Goal: Task Accomplishment & Management: Manage account settings

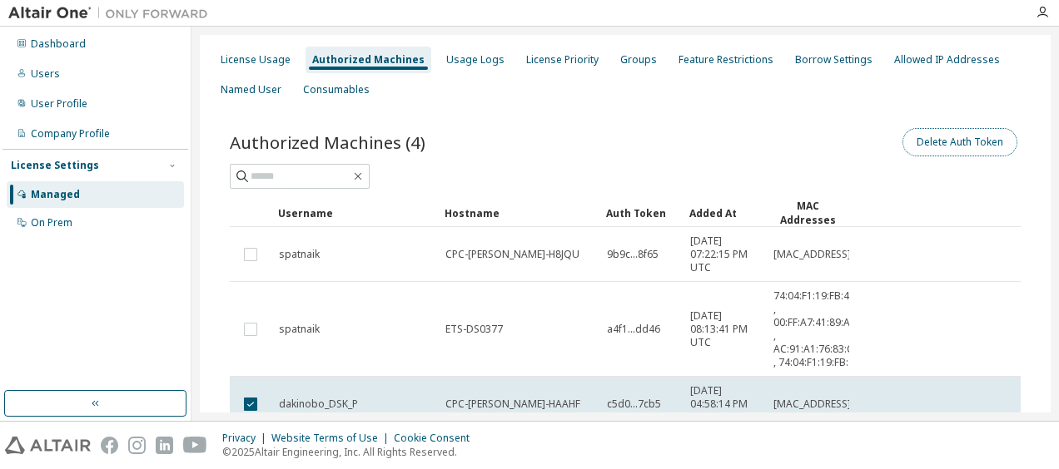
click at [944, 132] on button "Delete Auth Token" at bounding box center [959, 142] width 115 height 28
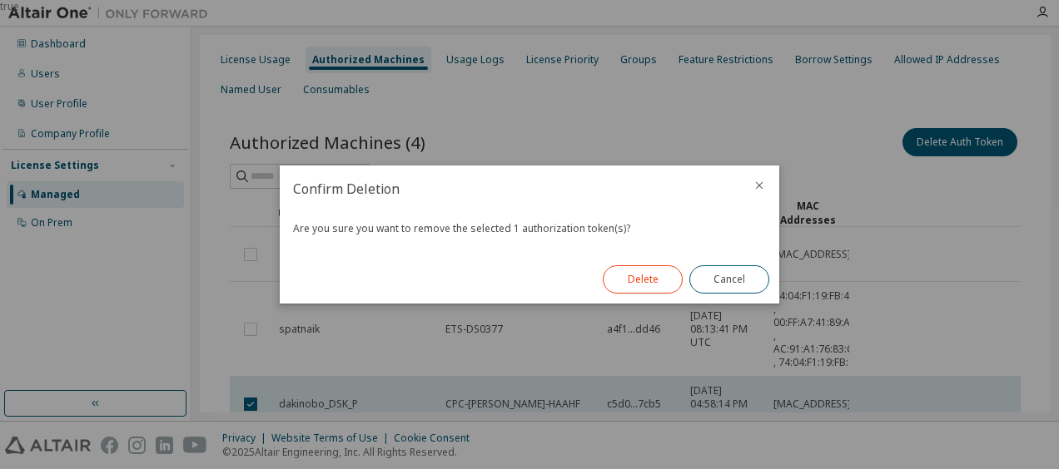
click at [646, 278] on button "Delete" at bounding box center [643, 280] width 80 height 28
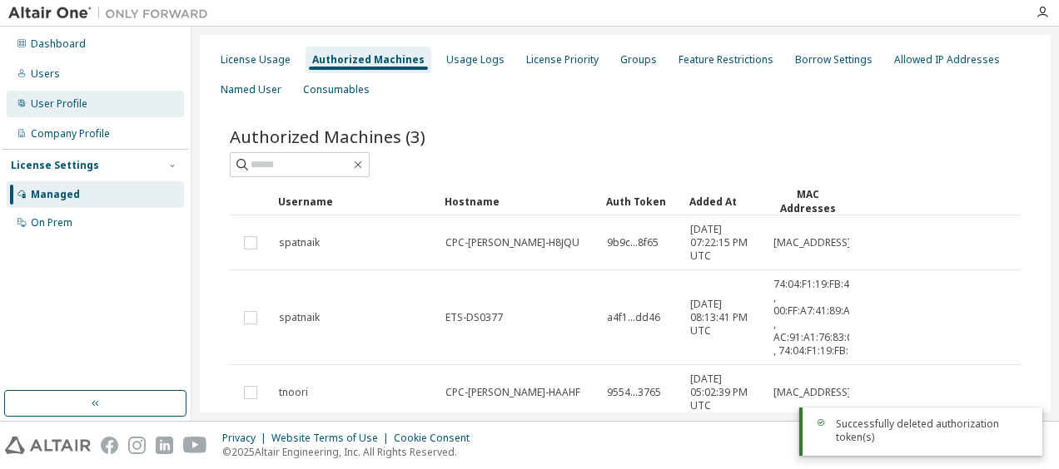
click at [68, 107] on div "User Profile" at bounding box center [59, 103] width 57 height 13
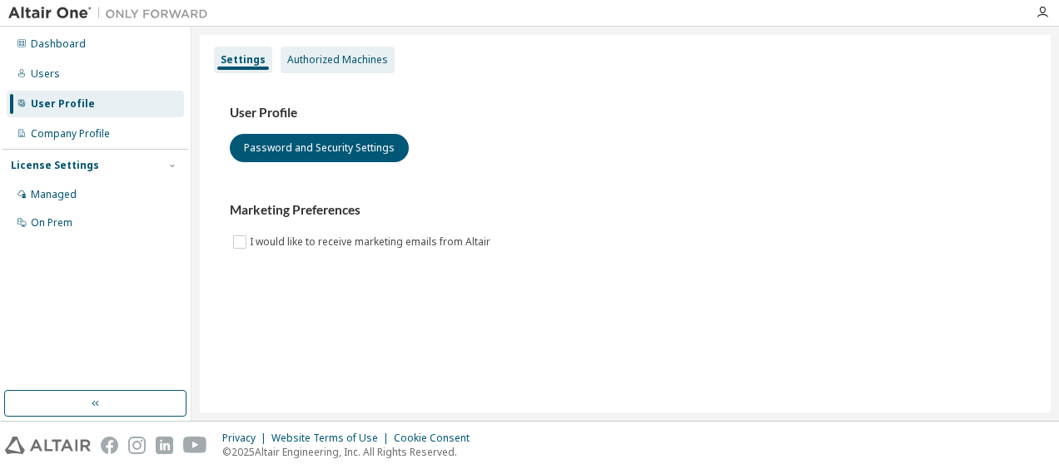
click at [336, 60] on div "Authorized Machines" at bounding box center [337, 59] width 101 height 13
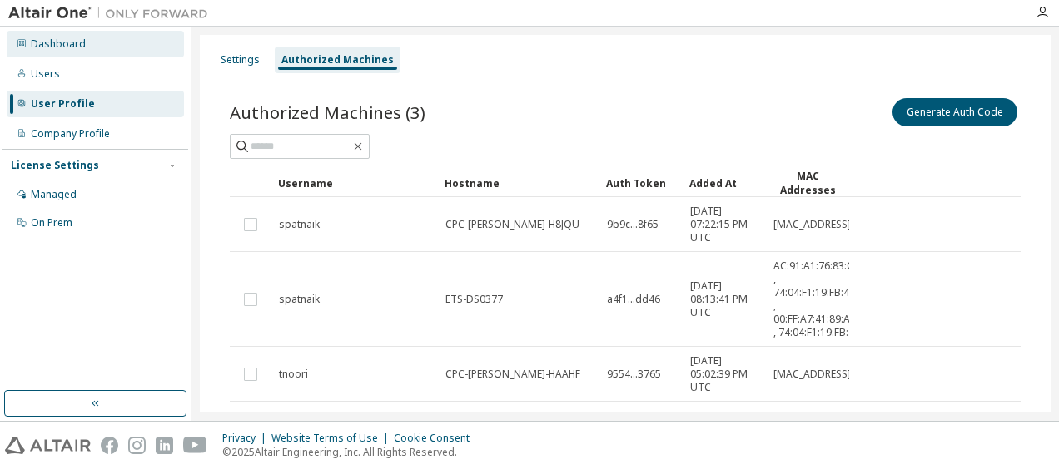
click at [58, 45] on div "Dashboard" at bounding box center [58, 43] width 55 height 13
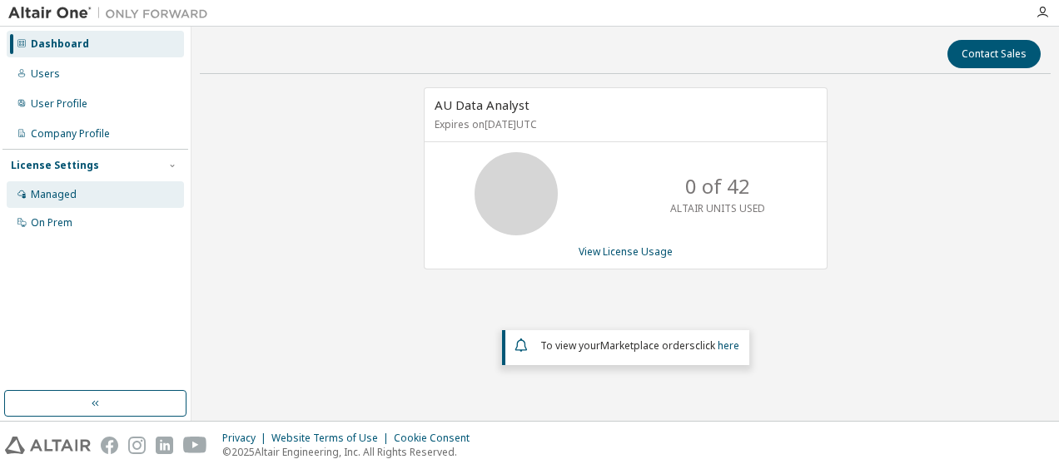
click at [58, 193] on div "Managed" at bounding box center [54, 194] width 46 height 13
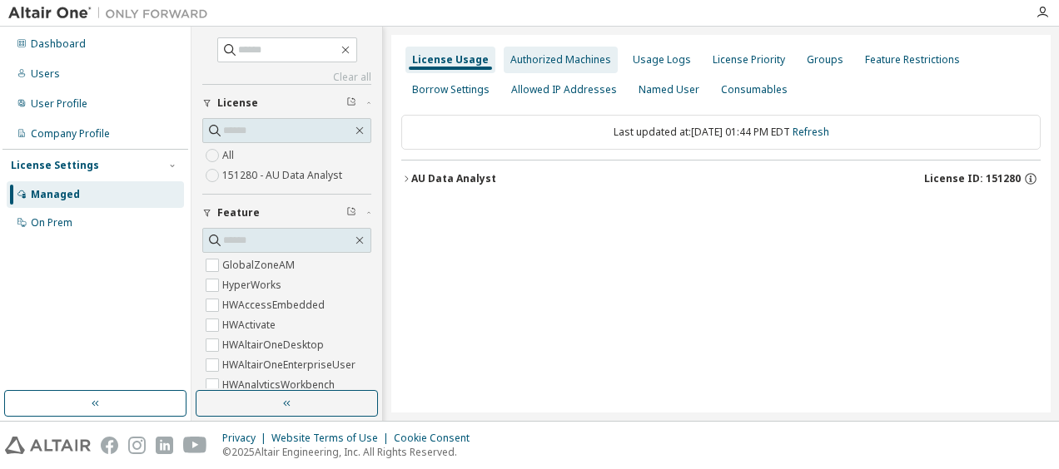
click at [551, 57] on div "Authorized Machines" at bounding box center [560, 59] width 101 height 13
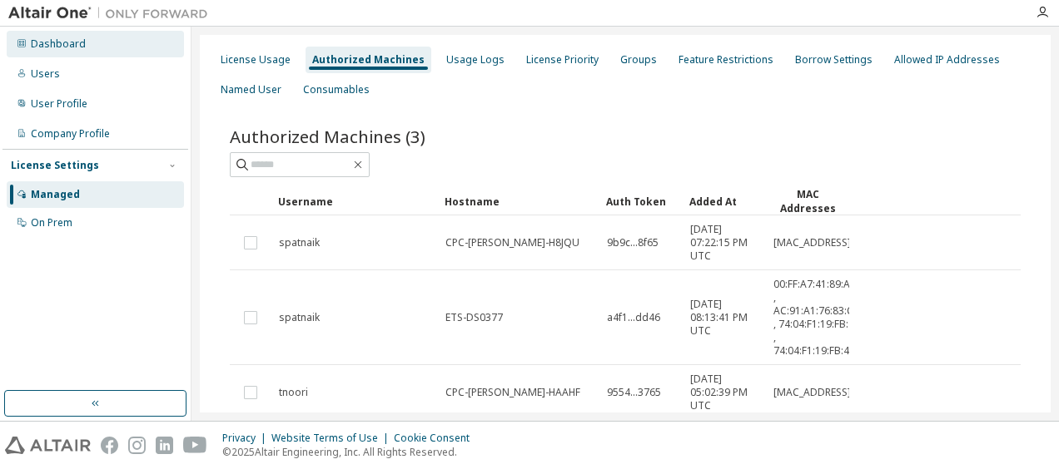
click at [52, 49] on div "Dashboard" at bounding box center [58, 43] width 55 height 13
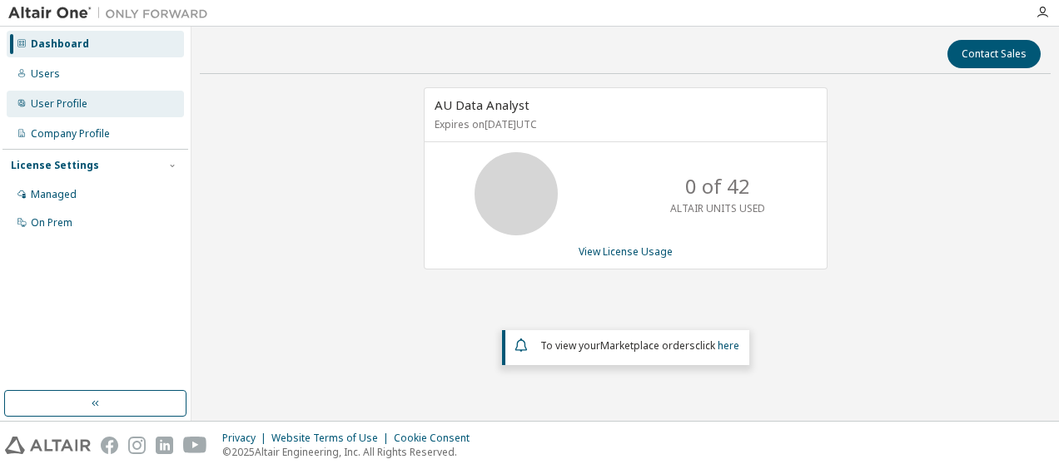
click at [67, 102] on div "User Profile" at bounding box center [59, 103] width 57 height 13
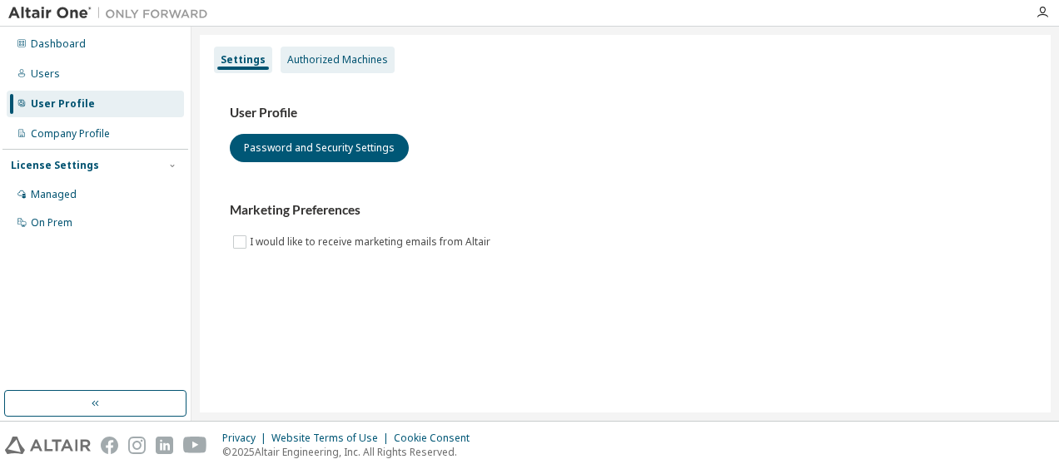
click at [327, 60] on div "Authorized Machines" at bounding box center [337, 59] width 101 height 13
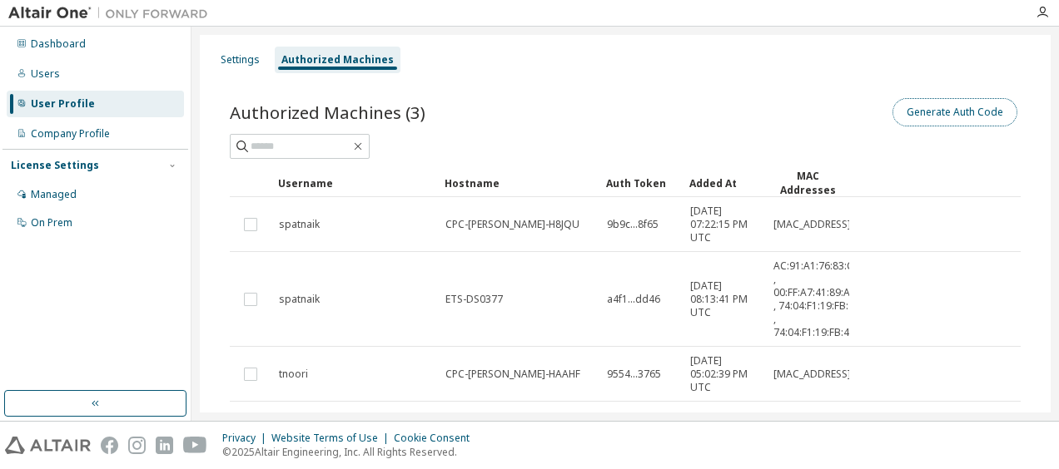
click at [928, 106] on button "Generate Auth Code" at bounding box center [954, 112] width 125 height 28
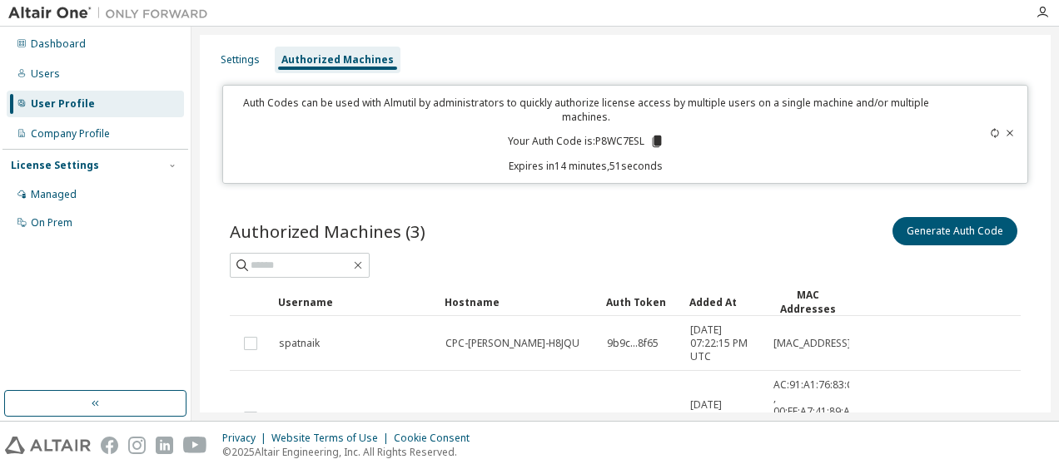
click at [608, 137] on p "Your Auth Code is: P8WC7ESL" at bounding box center [586, 141] width 156 height 15
copy p "P8WC7ESL"
click at [1005, 132] on icon at bounding box center [1010, 133] width 10 height 10
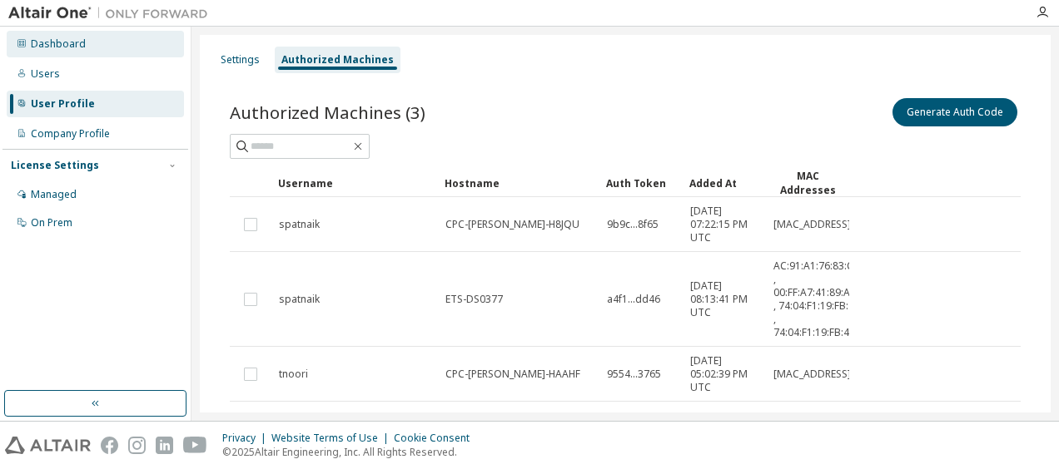
click at [72, 49] on div "Dashboard" at bounding box center [58, 43] width 55 height 13
